Goal: Task Accomplishment & Management: Use online tool/utility

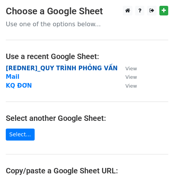
click at [31, 67] on strong "[REDNER]_QUY TRÌNH PHỎNG VẤN" at bounding box center [62, 68] width 112 height 7
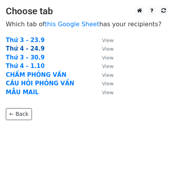
click at [30, 49] on strong "Thứ 4 - 24.9" at bounding box center [25, 48] width 39 height 7
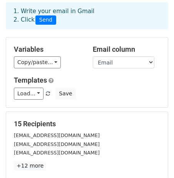
scroll to position [161, 0]
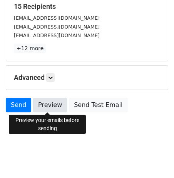
click at [50, 103] on link "Preview" at bounding box center [50, 104] width 34 height 15
click at [47, 105] on link "Preview" at bounding box center [50, 104] width 34 height 15
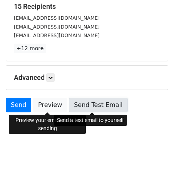
click at [79, 102] on link "Send Test Email" at bounding box center [98, 104] width 59 height 15
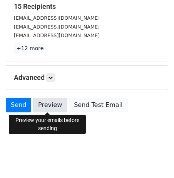
click at [46, 104] on link "Preview" at bounding box center [50, 104] width 34 height 15
click at [42, 102] on link "Preview" at bounding box center [50, 104] width 34 height 15
click at [38, 101] on link "Preview" at bounding box center [50, 104] width 34 height 15
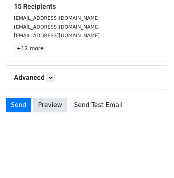
click at [45, 104] on link "Preview" at bounding box center [50, 104] width 34 height 15
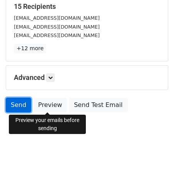
click at [24, 108] on link "Send" at bounding box center [18, 104] width 25 height 15
